Goal: Information Seeking & Learning: Find specific page/section

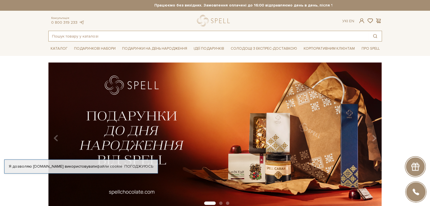
click at [85, 38] on input "text" at bounding box center [209, 36] width 320 height 10
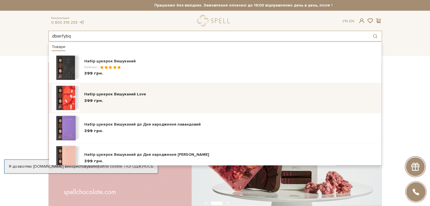
type input "dbierfybq"
click at [117, 103] on div "399 грн." at bounding box center [231, 101] width 294 height 6
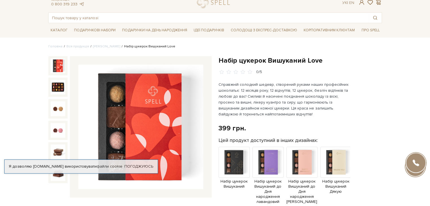
scroll to position [28, 0]
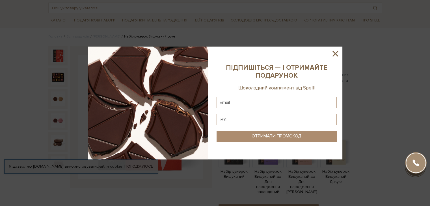
click at [333, 52] on icon at bounding box center [335, 54] width 6 height 6
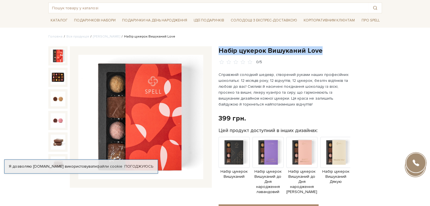
drag, startPoint x: 219, startPoint y: 50, endPoint x: 319, endPoint y: 44, distance: 99.9
copy h1 "Набір цукерок Вишуканий Love"
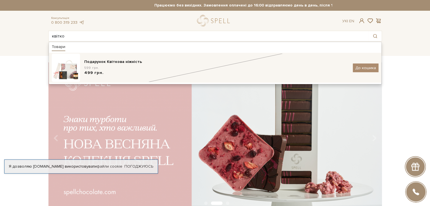
type input "квітко"
click at [94, 74] on div "Подарунок Квіткова ніжність 599 грн. 499 грн." at bounding box center [216, 68] width 264 height 18
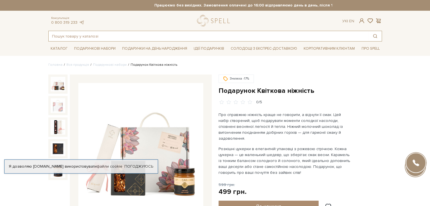
click at [103, 34] on input "text" at bounding box center [209, 36] width 320 height 10
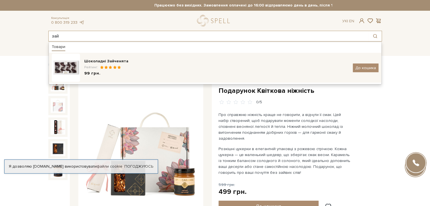
type input "зай"
click at [140, 69] on div "Рейтинг:" at bounding box center [216, 67] width 264 height 5
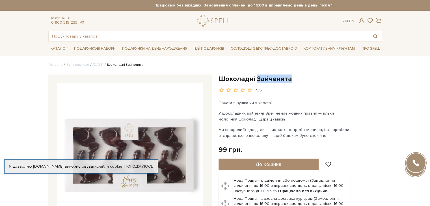
drag, startPoint x: 256, startPoint y: 77, endPoint x: 292, endPoint y: 81, distance: 35.8
click at [292, 81] on h1 "Шоколадні Зайченята" at bounding box center [299, 79] width 163 height 9
copy h1 "Зайченята"
click at [233, 78] on h1 "Шоколадні Зайченята" at bounding box center [299, 79] width 163 height 9
drag, startPoint x: 219, startPoint y: 77, endPoint x: 294, endPoint y: 82, distance: 74.8
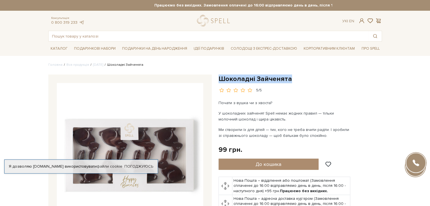
click at [294, 82] on h1 "Шоколадні Зайченята" at bounding box center [299, 79] width 163 height 9
copy h1 "Шоколадні Зайченята"
click at [62, 32] on input "text" at bounding box center [209, 36] width 320 height 10
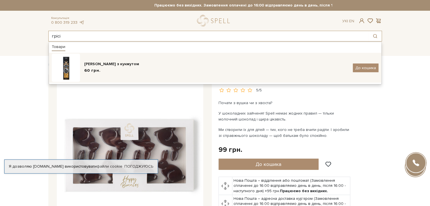
type input "грісі"
click at [86, 69] on span "60 грн." at bounding box center [92, 70] width 16 height 5
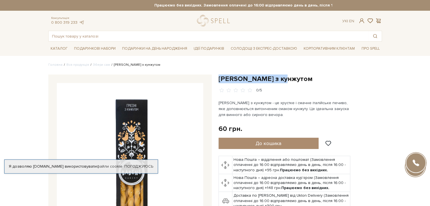
drag, startPoint x: 219, startPoint y: 79, endPoint x: 278, endPoint y: 81, distance: 58.2
click at [278, 81] on h1 "[PERSON_NAME] з кунжутом" at bounding box center [299, 79] width 163 height 9
copy h1 "[PERSON_NAME] з кунжутом"
